Goal: Task Accomplishment & Management: Manage account settings

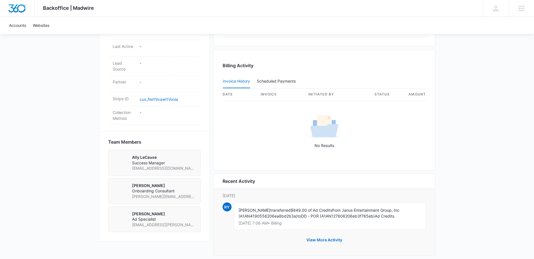
scroll to position [314, 0]
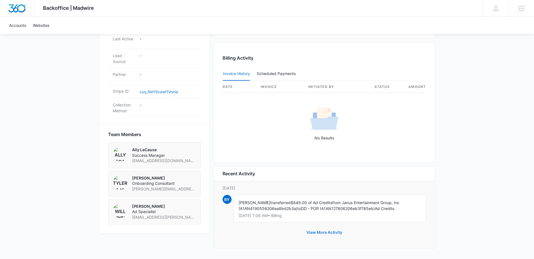
click at [330, 233] on button "View More Activity" at bounding box center [324, 232] width 47 height 13
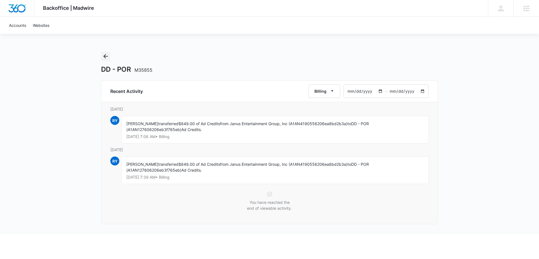
click at [102, 56] on button "Back" at bounding box center [105, 56] width 9 height 9
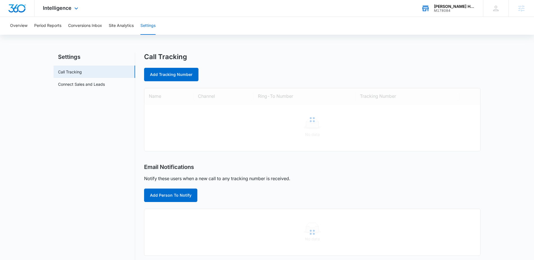
click at [455, 12] on div "M178084" at bounding box center [454, 11] width 41 height 4
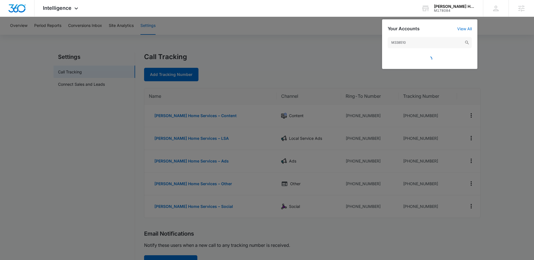
type input "M338510"
click at [371, 60] on div at bounding box center [267, 130] width 534 height 260
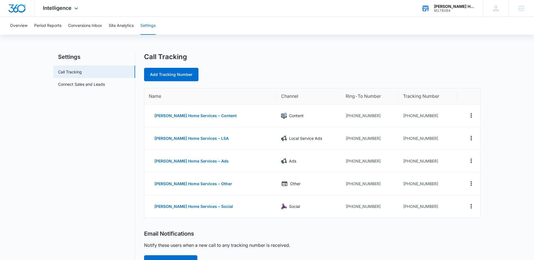
click at [451, 9] on div "M178084" at bounding box center [454, 11] width 41 height 4
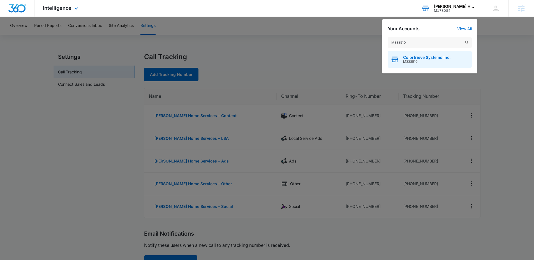
type input "M338510"
click at [417, 58] on span "Colortrieve Systems Inc." at bounding box center [426, 57] width 47 height 4
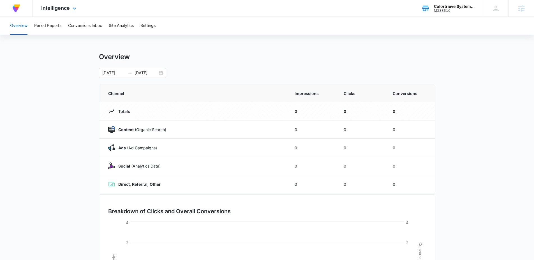
click at [160, 27] on div "Overview Period Reports Conversions Inbox Site Analytics Settings" at bounding box center [267, 26] width 521 height 18
click at [152, 28] on button "Settings" at bounding box center [148, 26] width 15 height 18
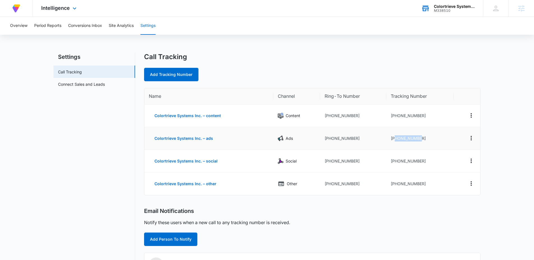
drag, startPoint x: 429, startPoint y: 138, endPoint x: 396, endPoint y: 138, distance: 33.4
click at [396, 138] on td "+17812699569" at bounding box center [420, 138] width 67 height 23
copy td "7812699569"
